Goal: Browse casually: Explore the website without a specific task or goal

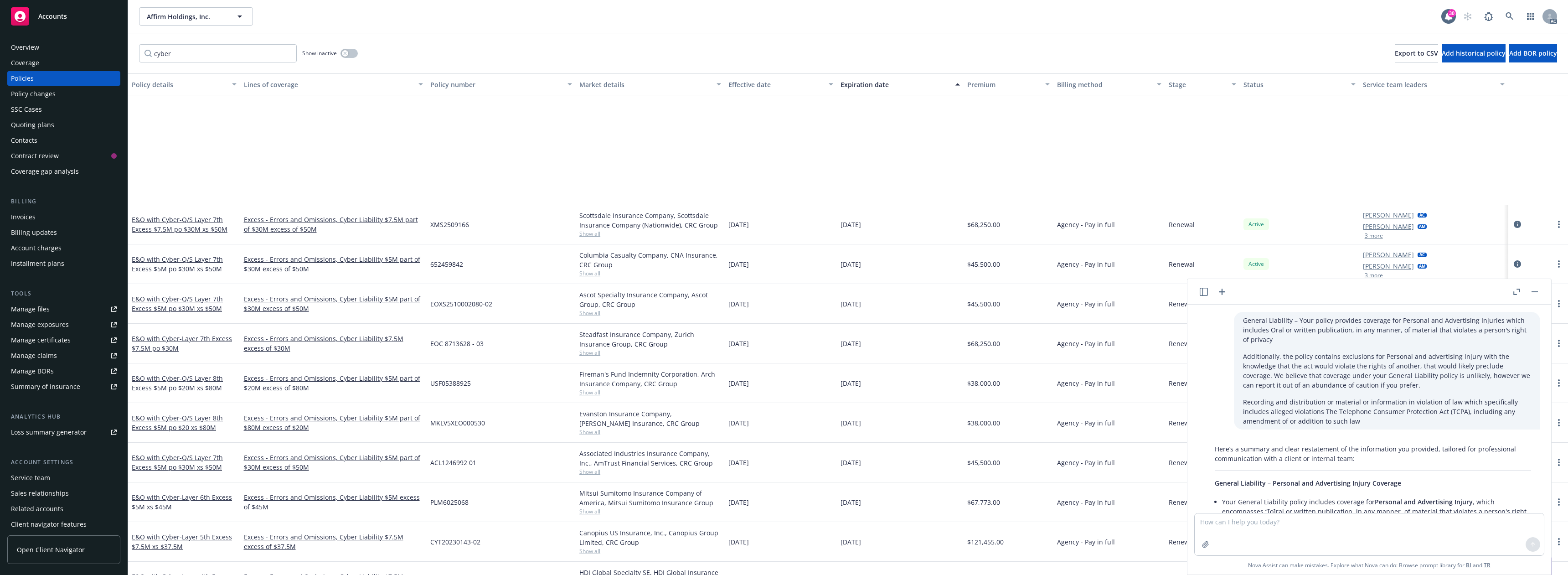
scroll to position [836, 0]
